Goal: Information Seeking & Learning: Learn about a topic

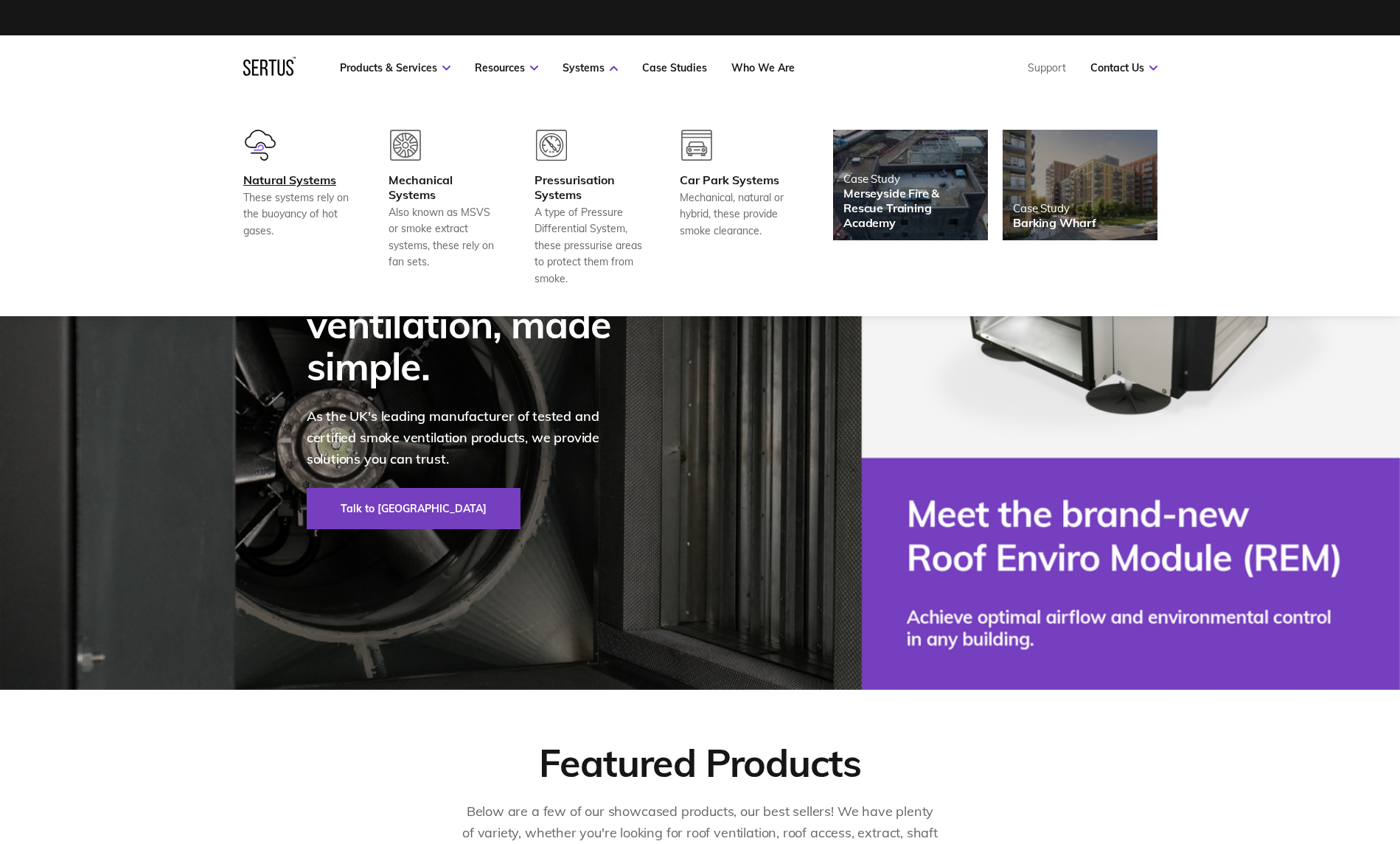
click at [309, 190] on div "These systems rely on the buoyancy of hot gases." at bounding box center [297, 214] width 109 height 50
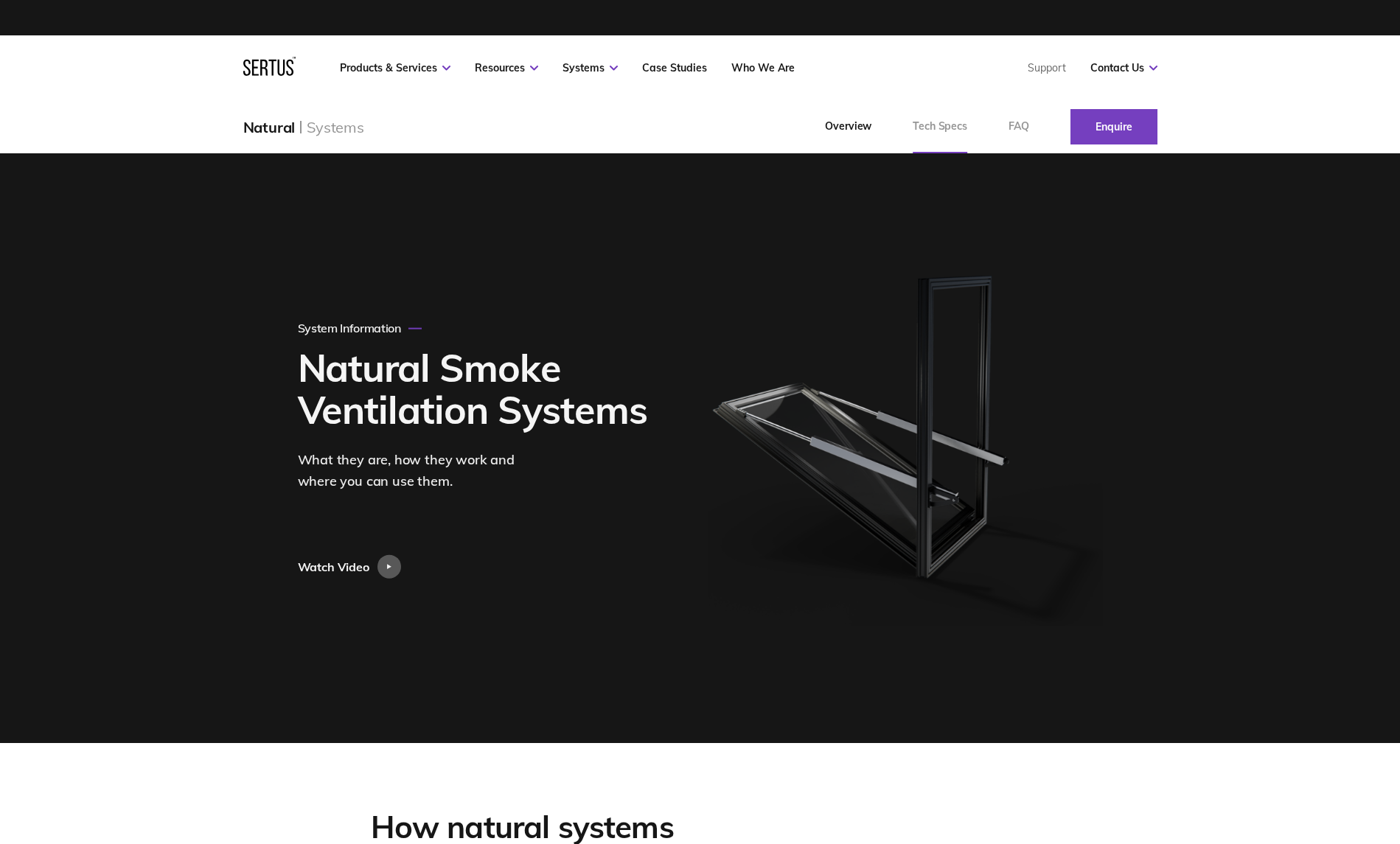
click at [962, 135] on link "Tech Specs" at bounding box center [940, 126] width 96 height 53
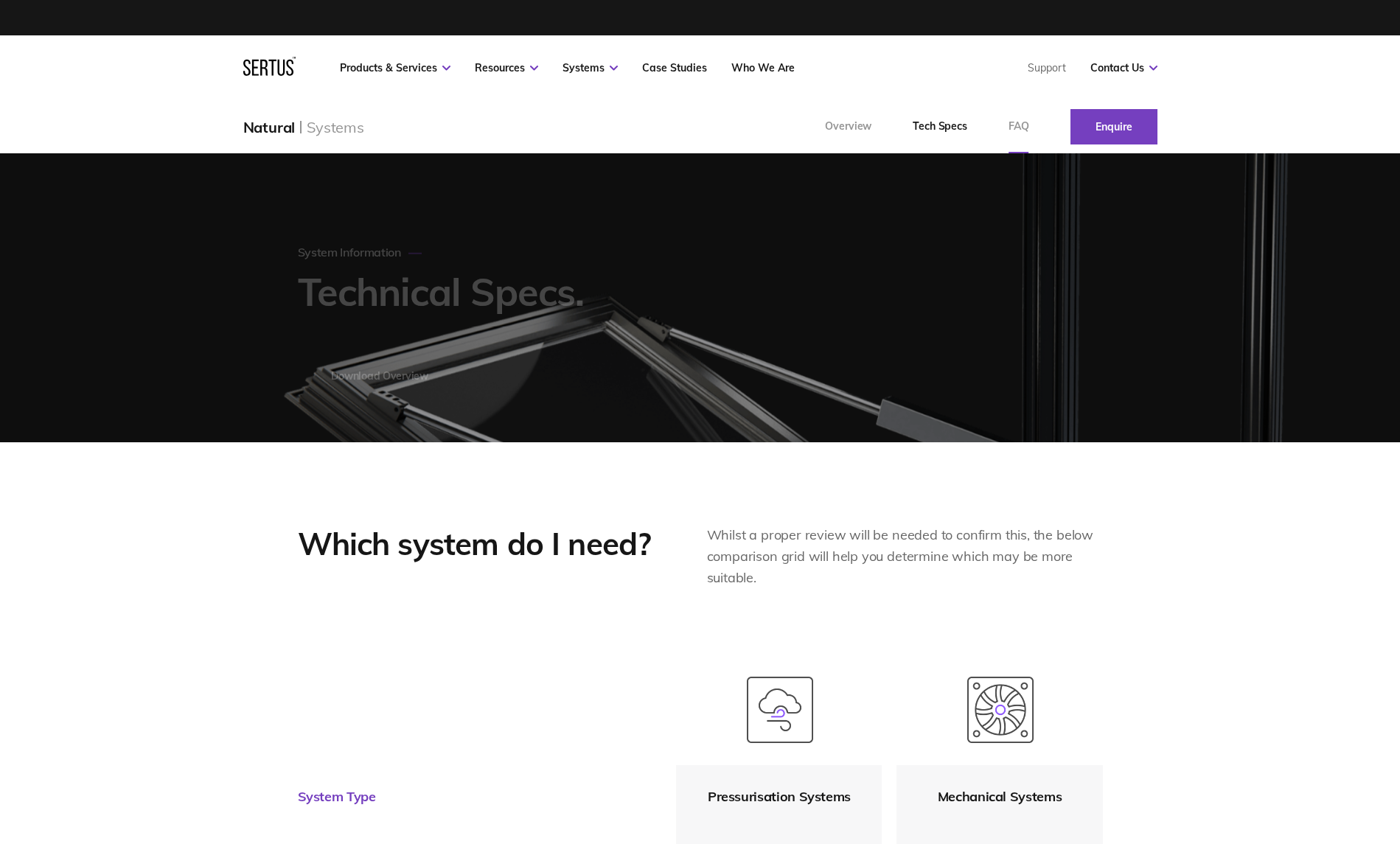
click at [1012, 136] on link "FAQ" at bounding box center [1018, 126] width 62 height 53
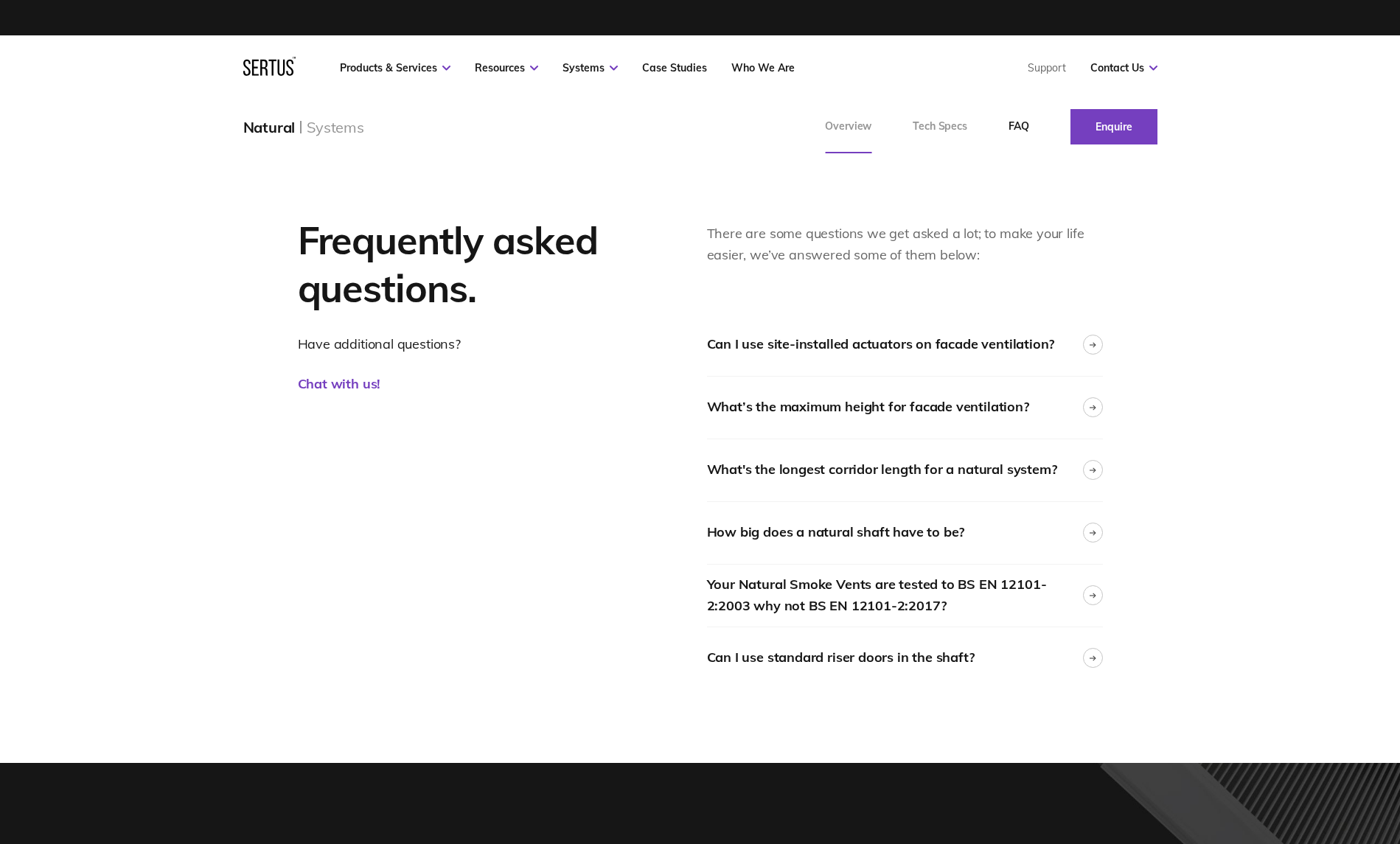
click at [849, 131] on link "Overview" at bounding box center [848, 126] width 87 height 53
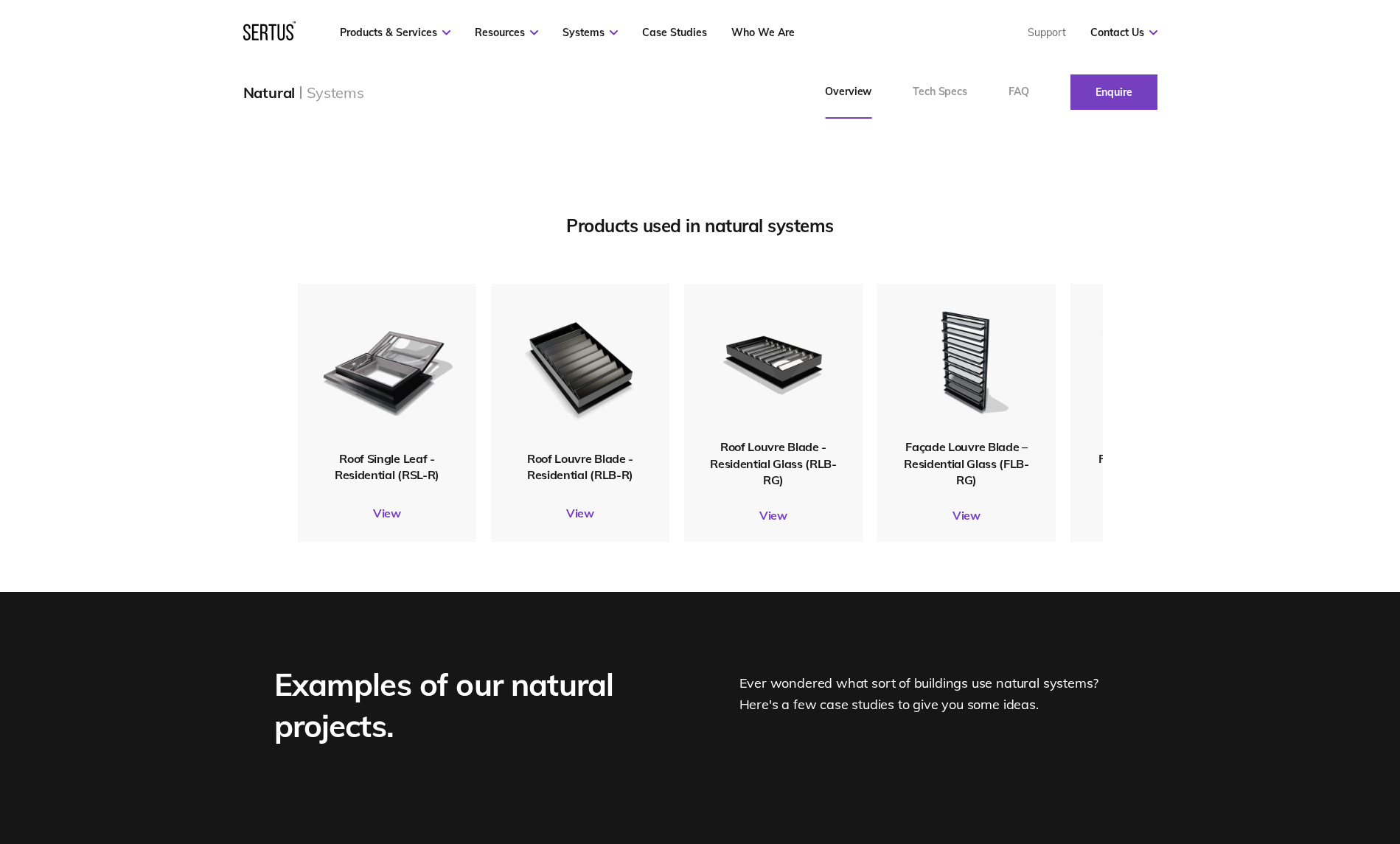
scroll to position [1476, 0]
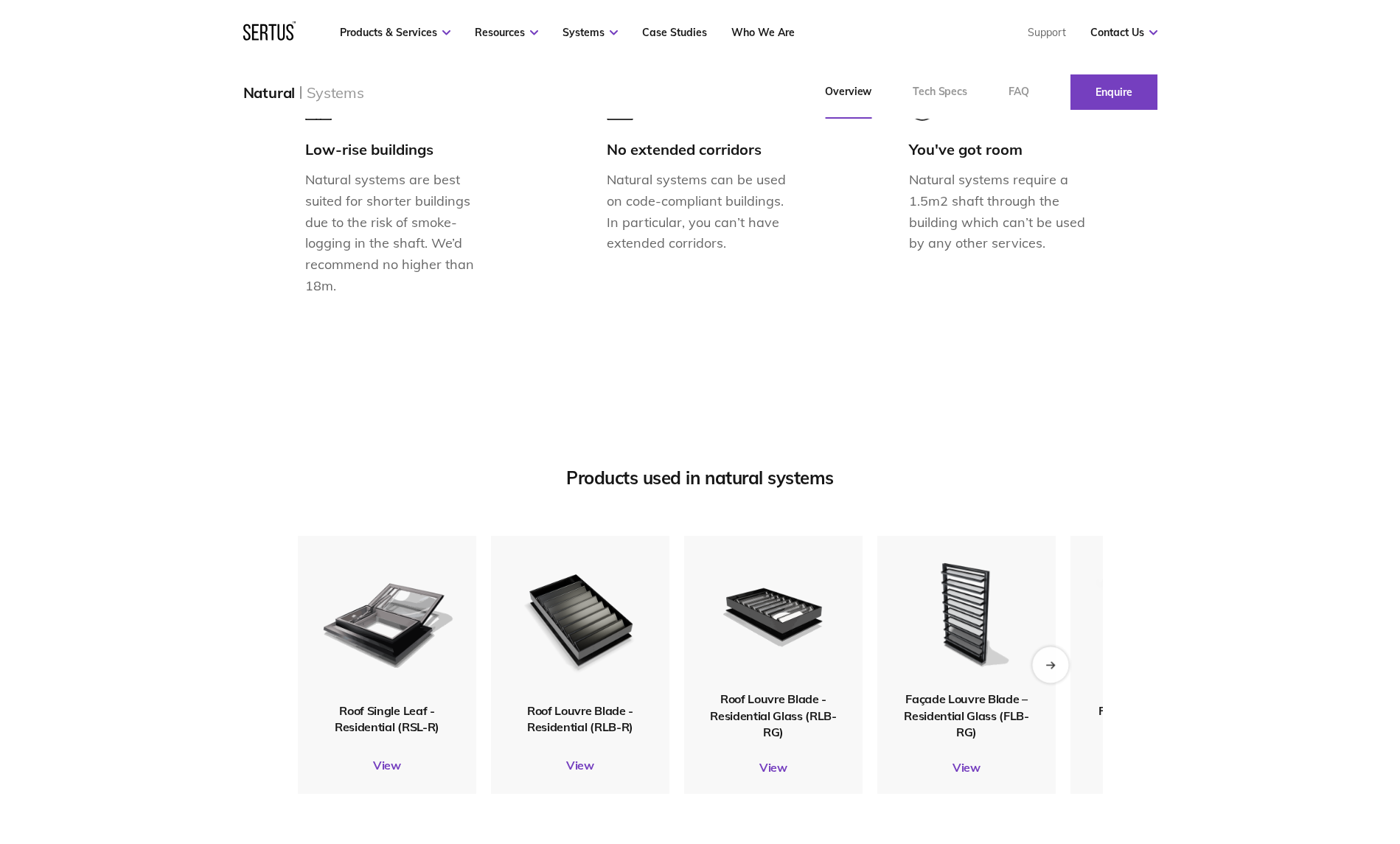
click at [1056, 683] on div "Next slide" at bounding box center [1051, 665] width 36 height 36
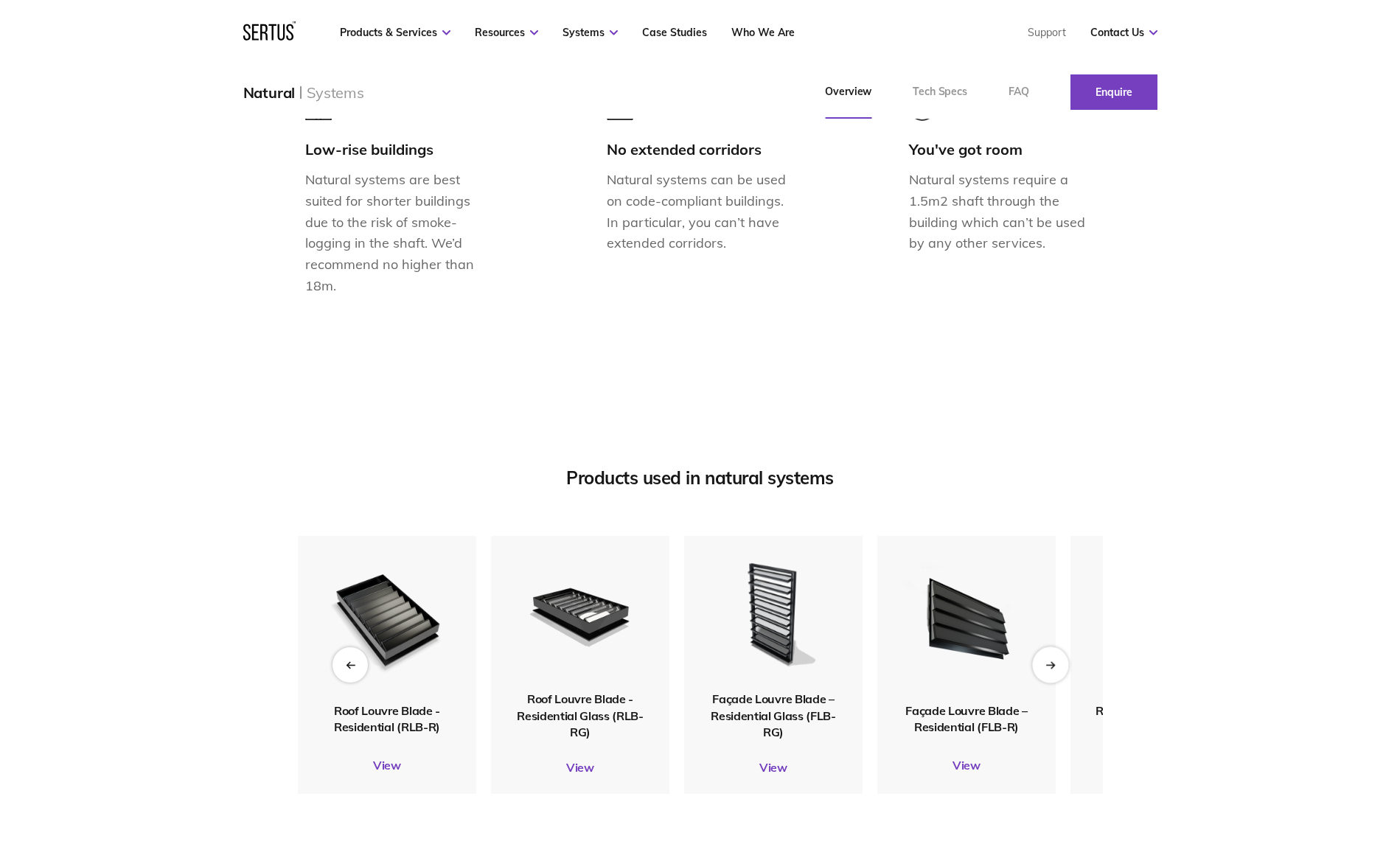
click at [1055, 683] on div "Next slide" at bounding box center [1051, 665] width 36 height 36
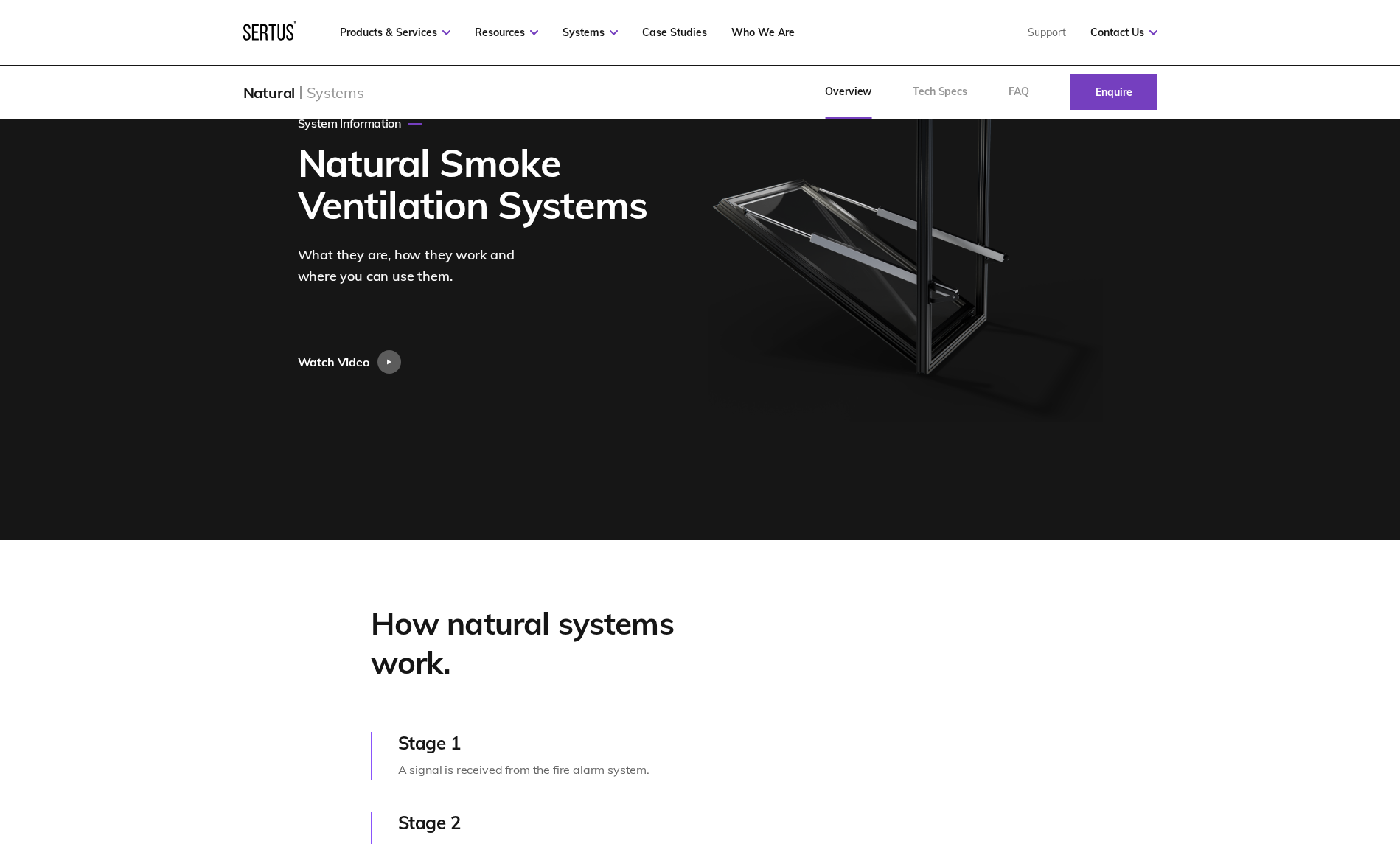
scroll to position [203, 0]
click at [845, 91] on div "Overview Tech Specs FAQ Enquire" at bounding box center [981, 91] width 353 height 53
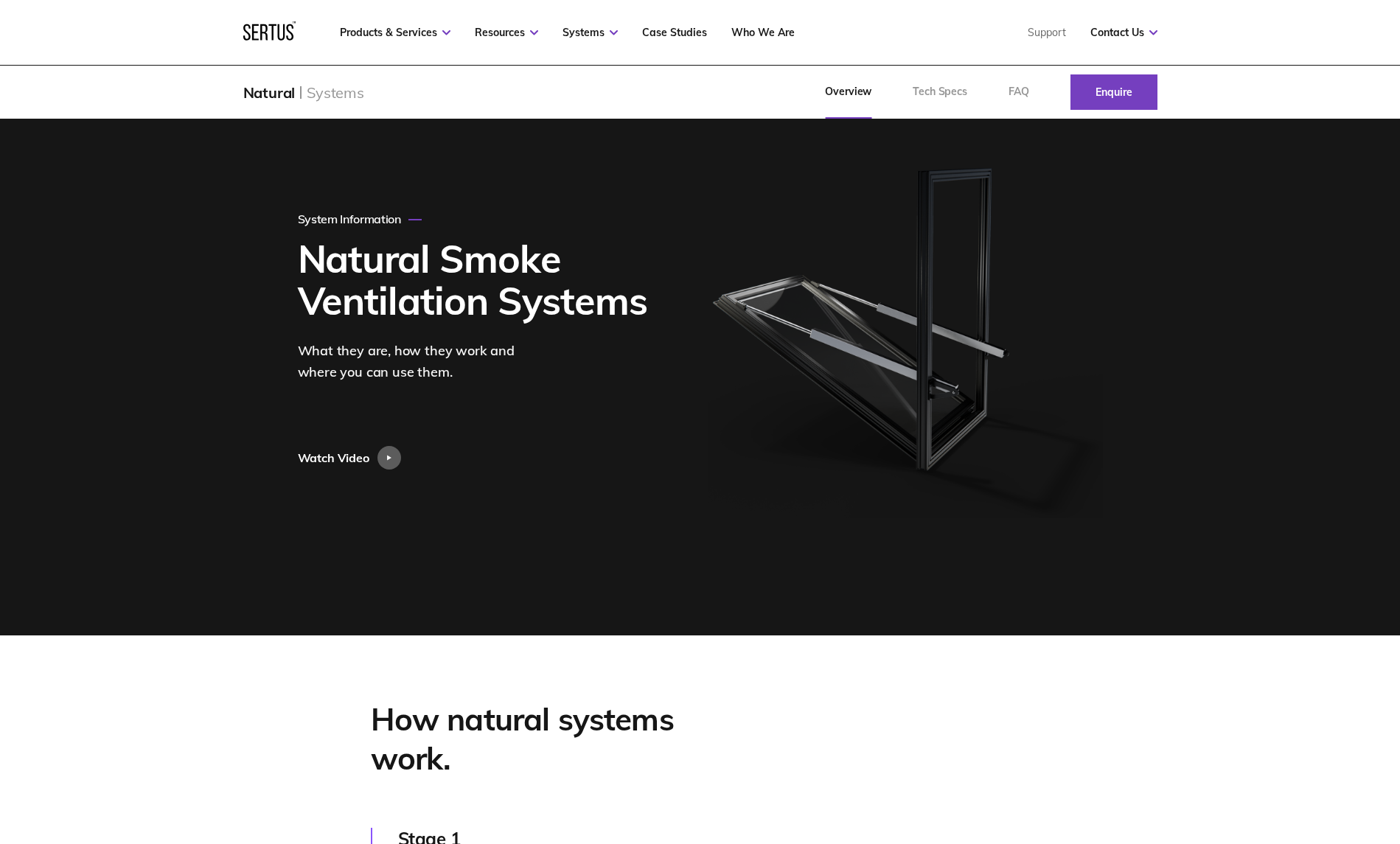
scroll to position [0, 0]
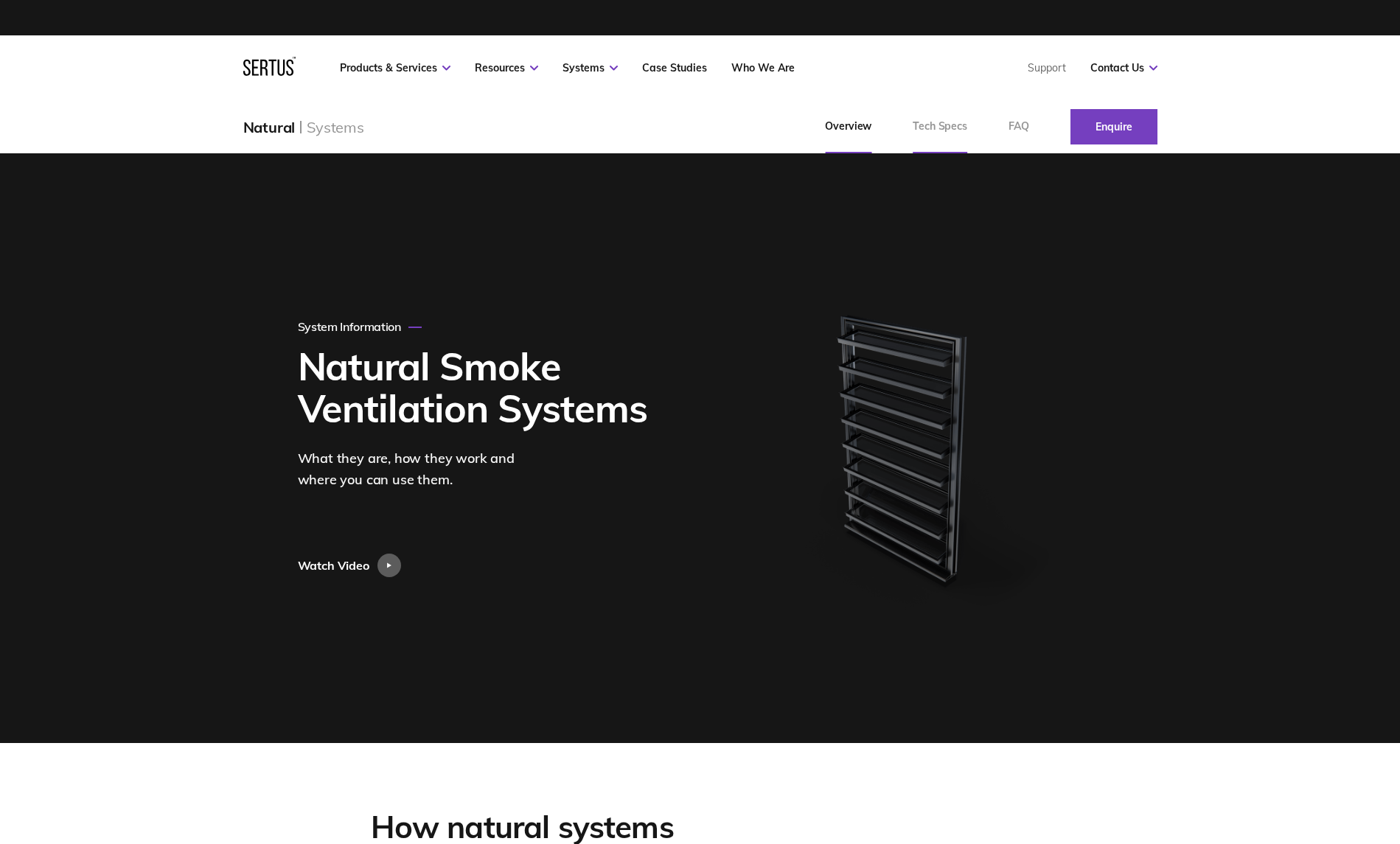
click at [940, 126] on link "Tech Specs" at bounding box center [940, 126] width 96 height 53
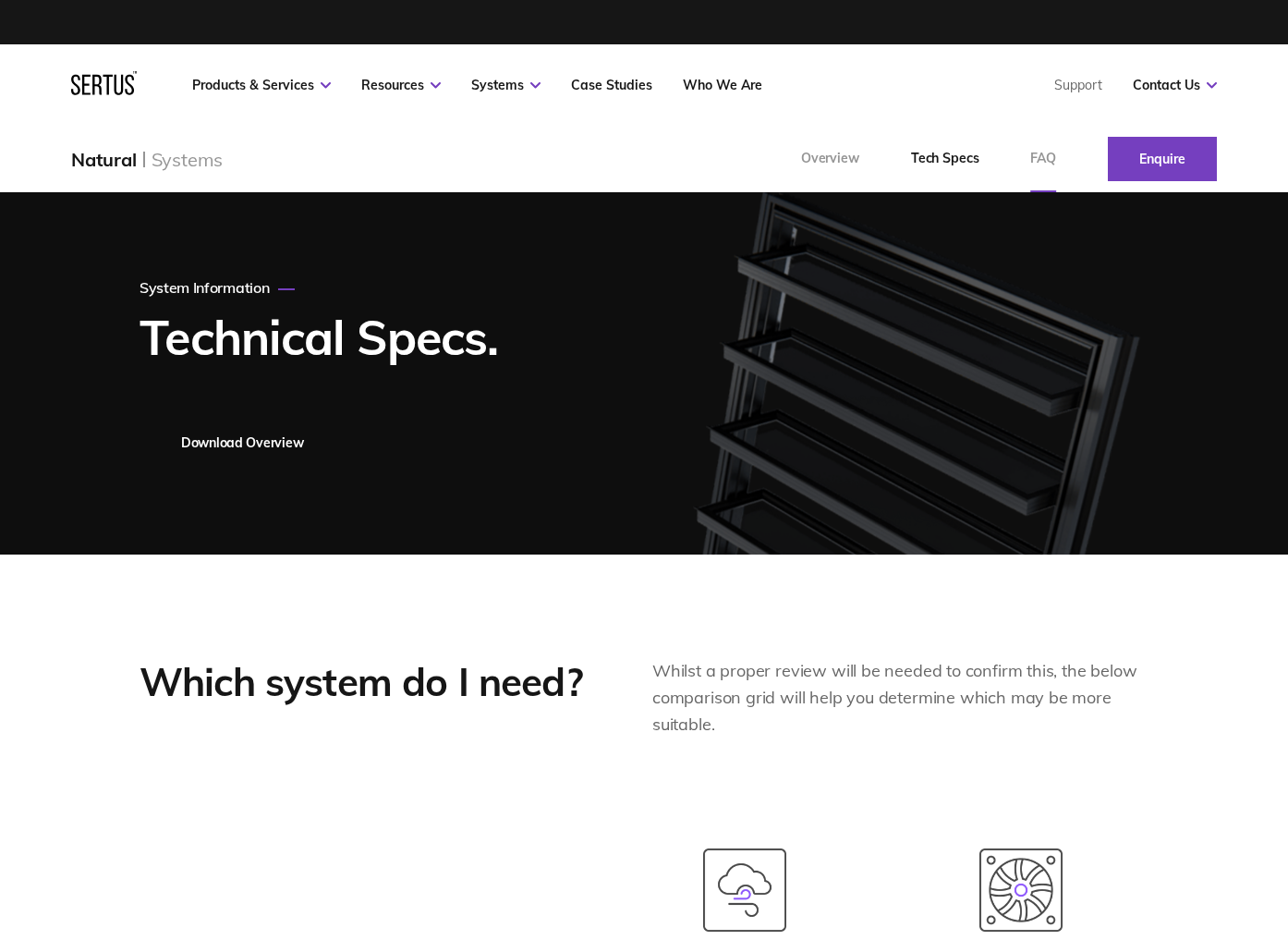
click at [1026, 166] on link "FAQ" at bounding box center [1042, 158] width 78 height 66
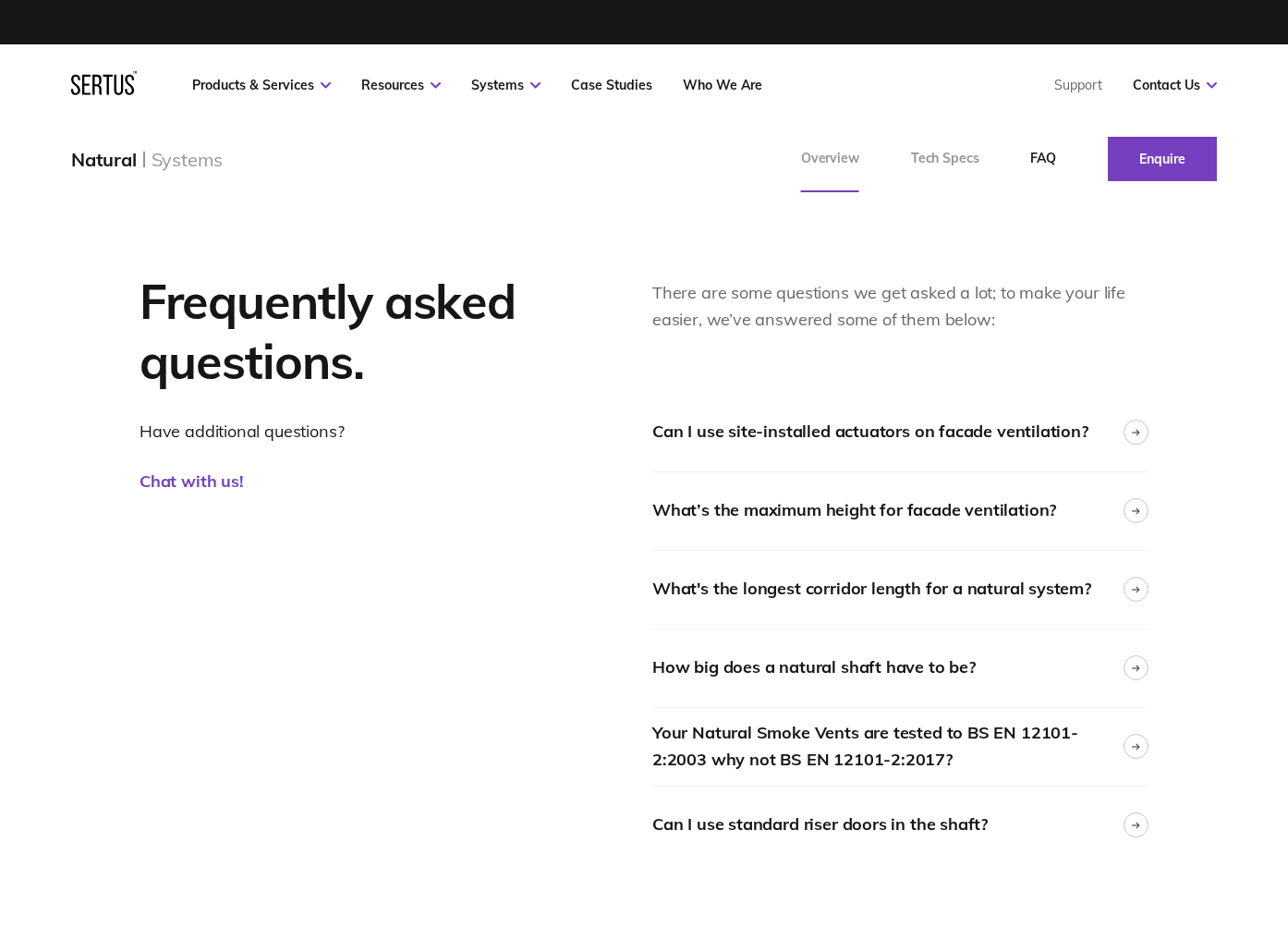
click at [842, 183] on link "Overview" at bounding box center [829, 158] width 109 height 66
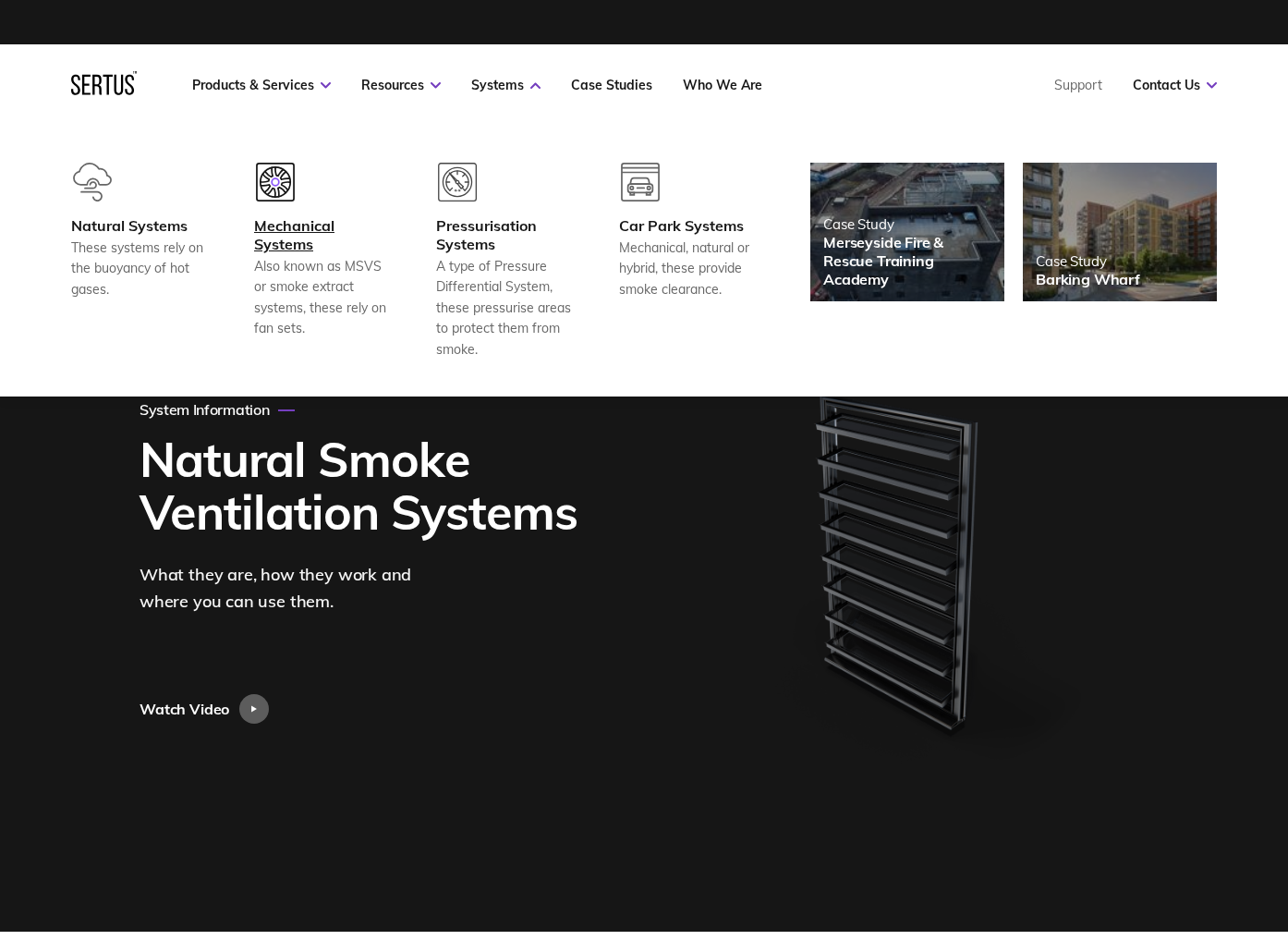
click at [254, 238] on div "Mechanical Systems" at bounding box center [322, 234] width 137 height 36
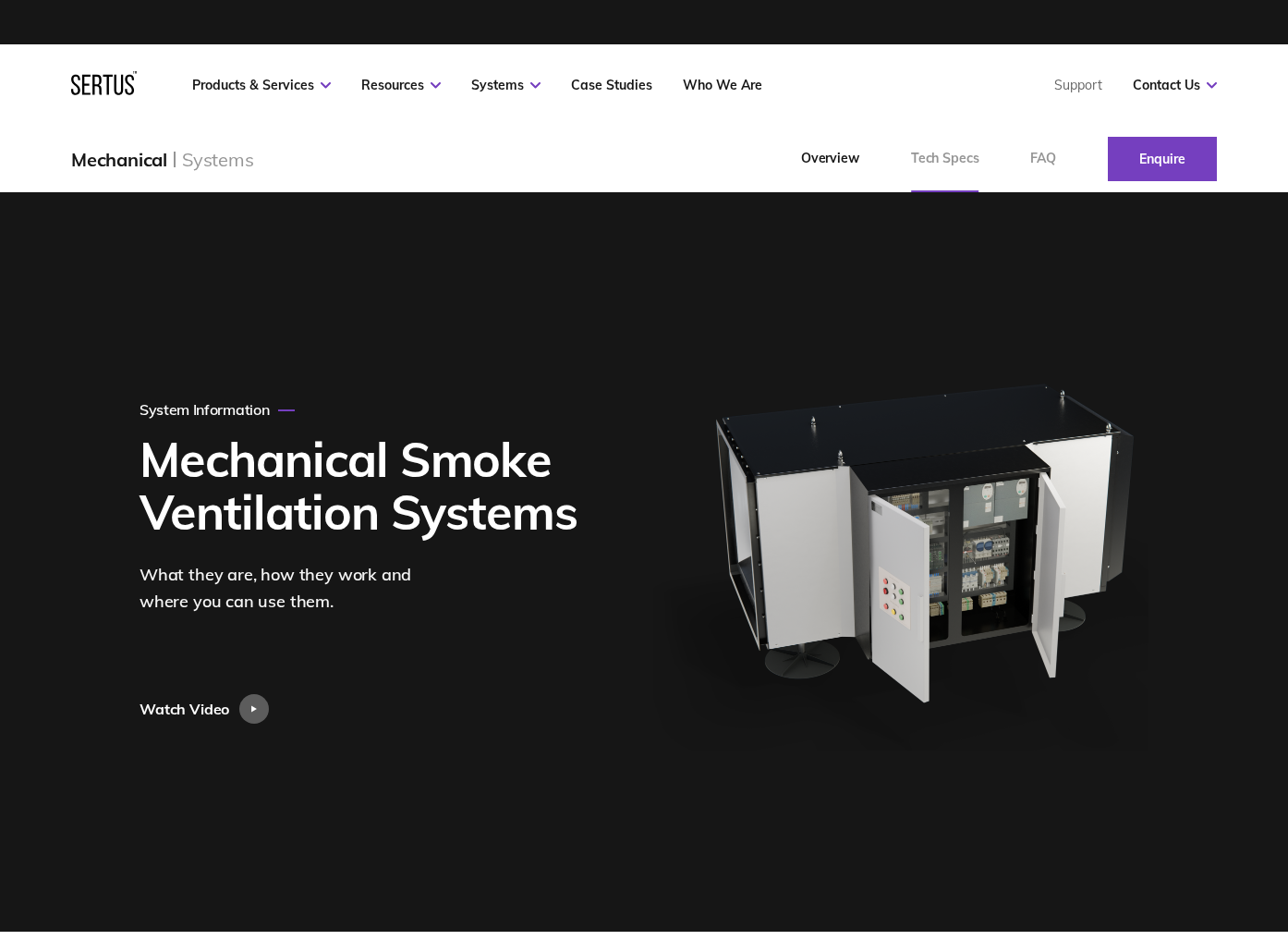
click at [983, 161] on link "Tech Specs" at bounding box center [946, 158] width 120 height 66
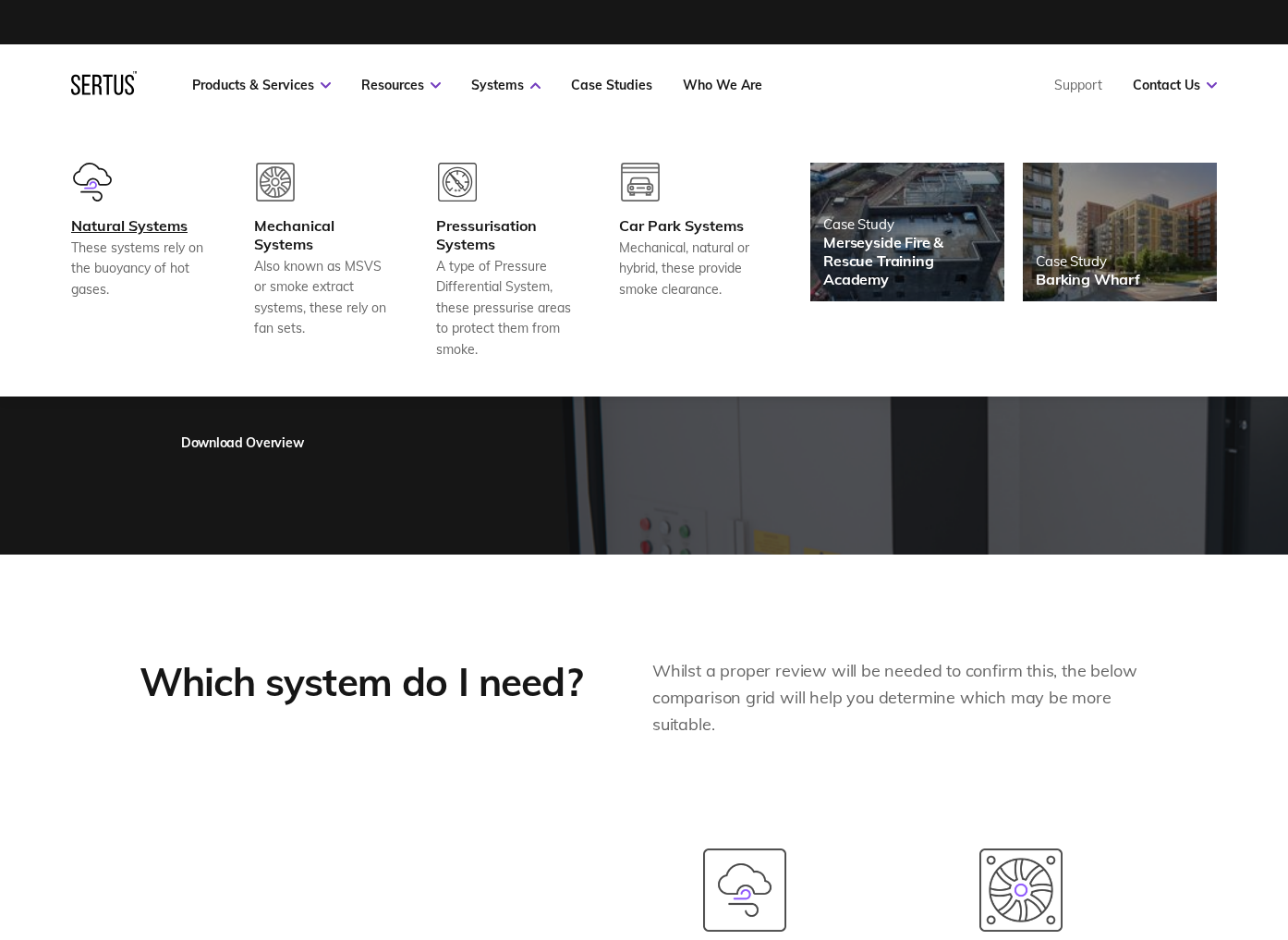
click at [153, 259] on div "These systems rely on the buoyancy of hot gases." at bounding box center [139, 268] width 137 height 62
